Goal: Check status

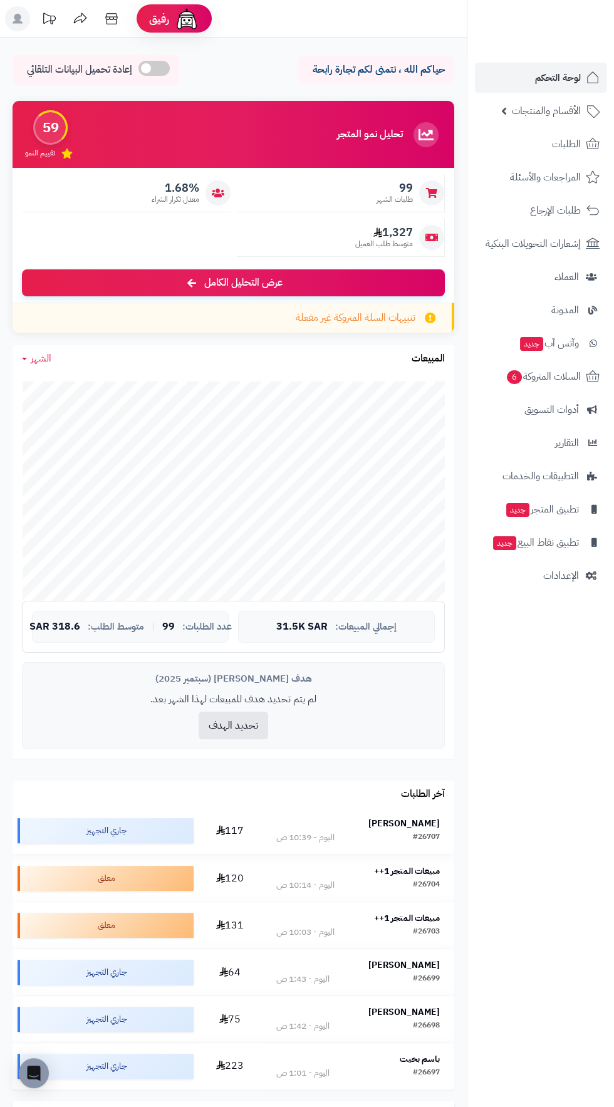
click at [420, 820] on strong "[PERSON_NAME]" at bounding box center [403, 823] width 71 height 13
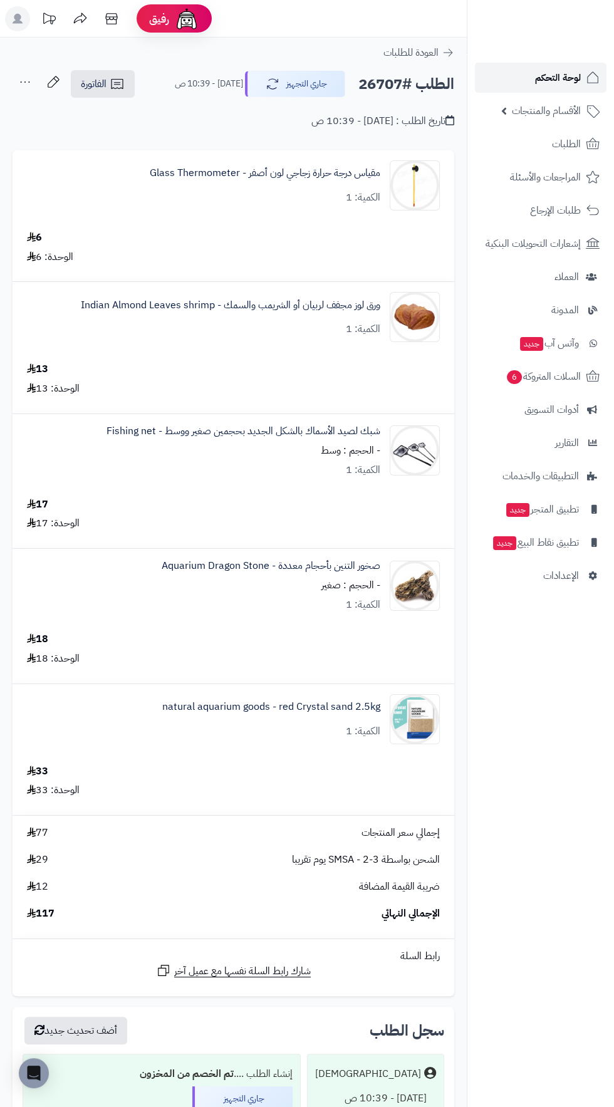
click at [572, 81] on span "لوحة التحكم" at bounding box center [558, 78] width 46 height 18
